Goal: Information Seeking & Learning: Learn about a topic

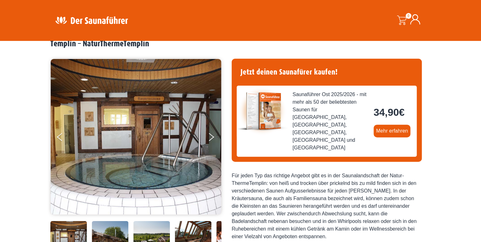
scroll to position [76, 0]
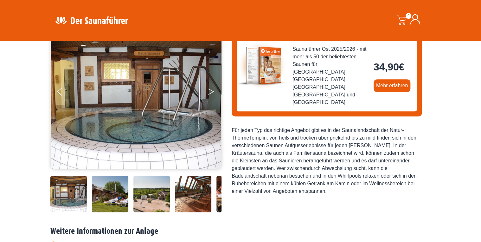
click at [211, 96] on button "Next" at bounding box center [215, 93] width 16 height 16
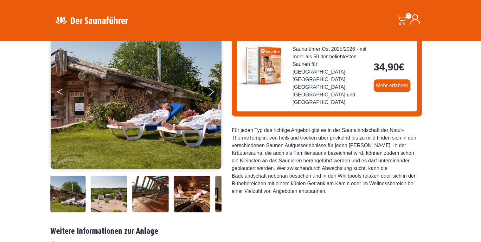
click at [60, 92] on icon "Previous" at bounding box center [60, 93] width 6 height 4
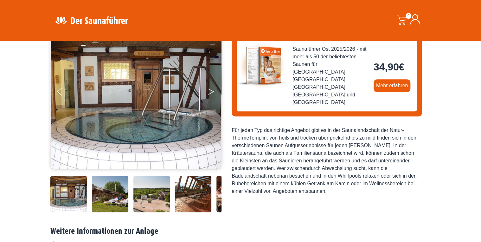
click at [210, 87] on button "Next" at bounding box center [215, 93] width 16 height 16
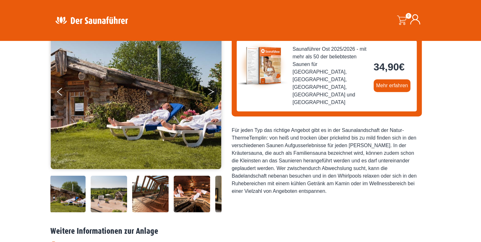
click at [210, 87] on button "Next" at bounding box center [215, 93] width 16 height 16
click at [211, 87] on button "Next" at bounding box center [215, 93] width 16 height 16
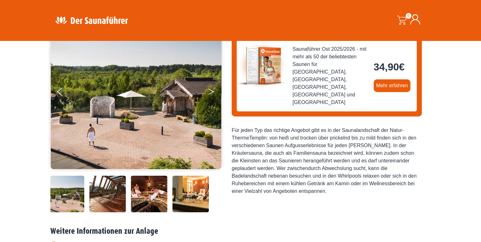
click at [211, 87] on button "Next" at bounding box center [215, 93] width 16 height 16
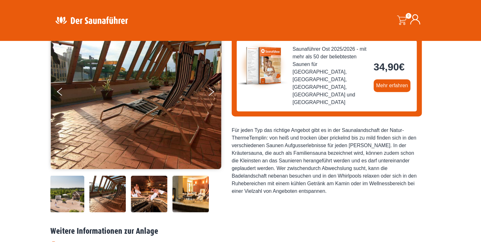
scroll to position [51, 0]
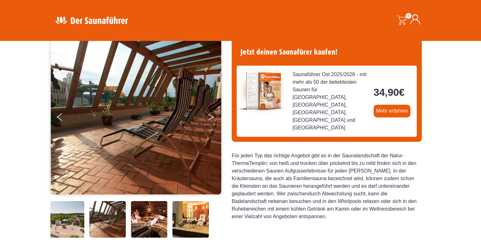
click at [213, 112] on button "Next" at bounding box center [215, 118] width 16 height 16
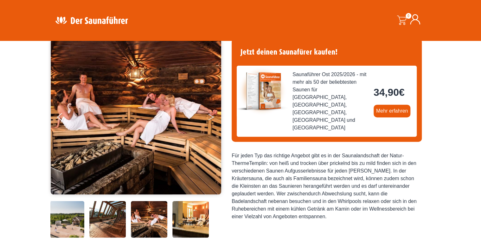
click at [213, 112] on button "Next" at bounding box center [215, 118] width 16 height 16
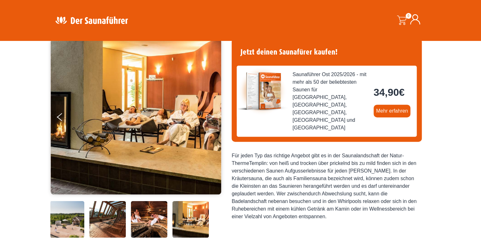
click at [212, 112] on button "Next" at bounding box center [215, 118] width 16 height 16
click at [209, 115] on button "Next" at bounding box center [215, 118] width 16 height 16
click at [210, 115] on button "Next" at bounding box center [215, 118] width 16 height 16
click at [210, 116] on button "Next" at bounding box center [215, 118] width 16 height 16
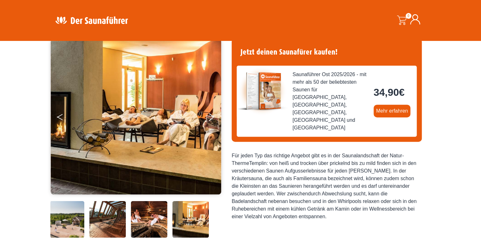
click at [58, 116] on button "Previous" at bounding box center [65, 118] width 16 height 16
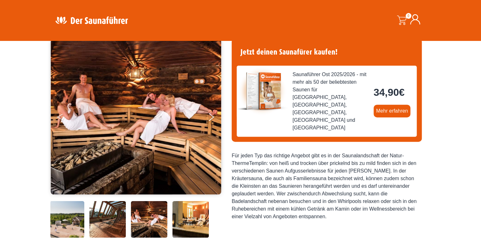
click at [58, 116] on button "Previous" at bounding box center [65, 118] width 16 height 16
click at [58, 116] on icon "Previous" at bounding box center [60, 116] width 6 height 4
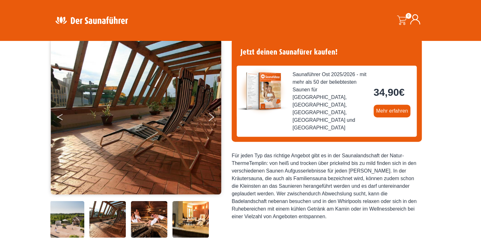
click at [58, 116] on icon "Previous" at bounding box center [60, 116] width 6 height 4
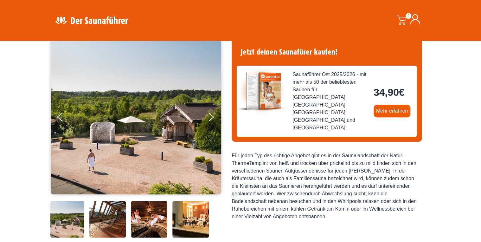
click at [27, 121] on div "Startseite » Templin – NaturThermeTemplin Templin – NaturThermeTemplin" at bounding box center [240, 211] width 481 height 415
click at [209, 112] on button "Next" at bounding box center [215, 118] width 16 height 16
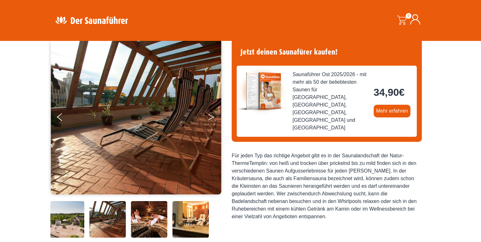
click at [210, 112] on button "Next" at bounding box center [215, 118] width 16 height 16
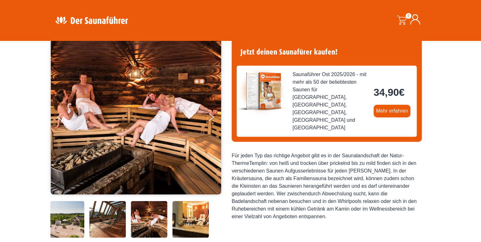
click at [244, 152] on div "Für jeden Typ das richtige Angebot gibt es in der Saunalandschaft der Natur- Th…" at bounding box center [326, 186] width 190 height 68
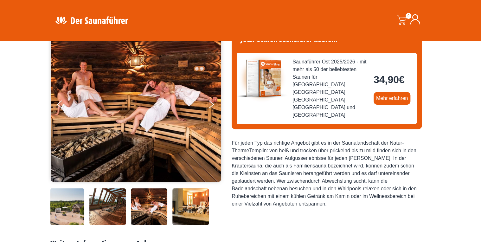
scroll to position [76, 0]
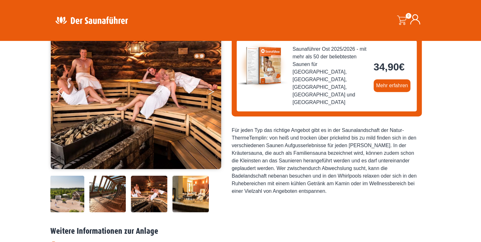
click at [211, 91] on button "Next" at bounding box center [215, 93] width 16 height 16
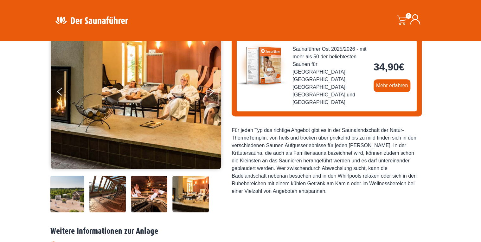
click at [200, 195] on img at bounding box center [190, 193] width 36 height 36
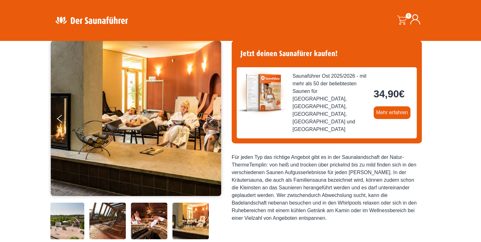
scroll to position [25, 0]
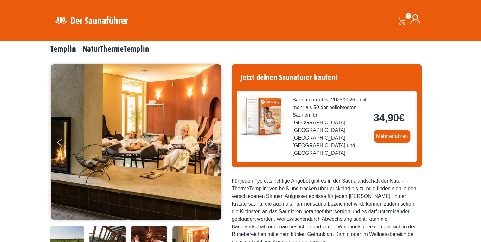
click at [207, 140] on img at bounding box center [136, 141] width 171 height 155
click at [210, 141] on button "Next" at bounding box center [215, 143] width 16 height 16
click at [211, 141] on button "Next" at bounding box center [215, 143] width 16 height 16
click at [56, 139] on img at bounding box center [136, 141] width 171 height 155
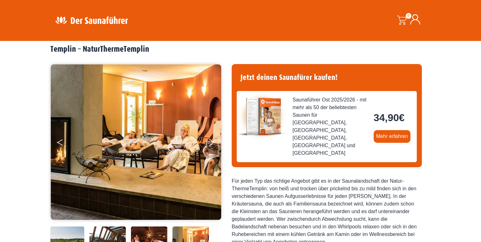
drag, startPoint x: 56, startPoint y: 139, endPoint x: 59, endPoint y: 141, distance: 3.4
click at [56, 139] on img at bounding box center [136, 141] width 171 height 155
click at [59, 141] on icon "Previous" at bounding box center [60, 141] width 6 height 4
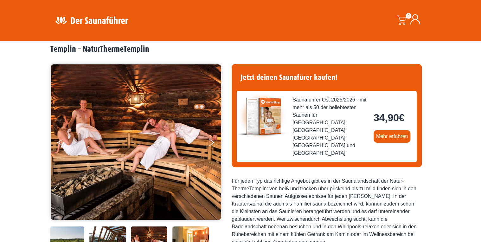
click at [59, 141] on icon "Previous" at bounding box center [60, 141] width 6 height 4
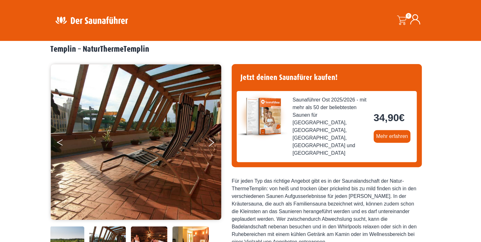
click at [59, 141] on button "Previous" at bounding box center [65, 143] width 16 height 16
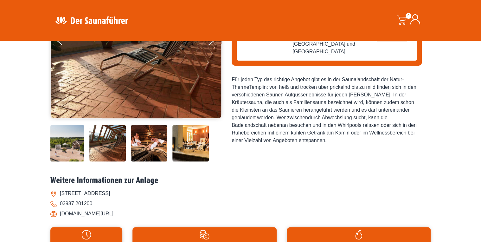
scroll to position [76, 0]
